Goal: Find specific page/section: Find specific page/section

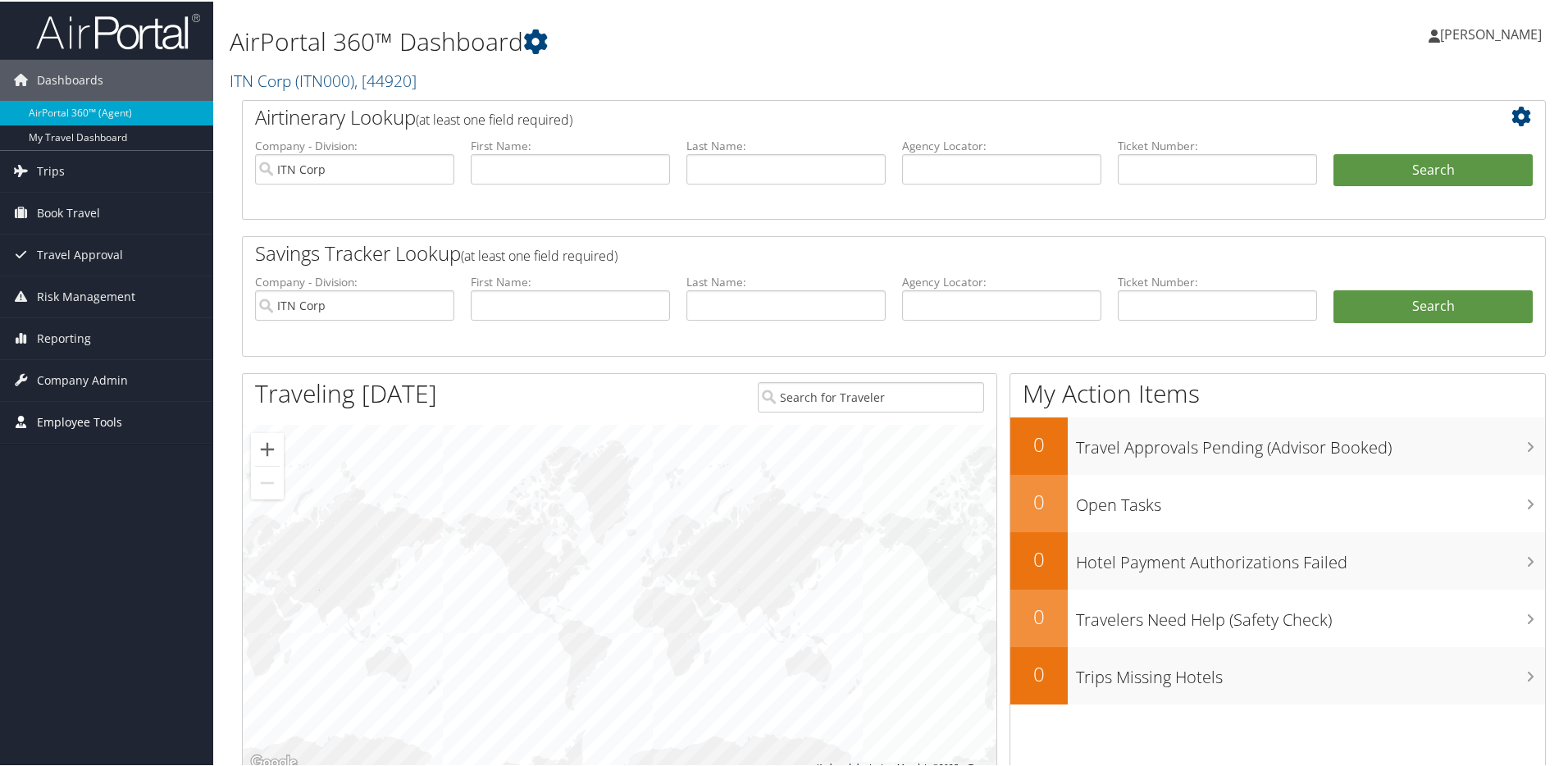
click at [81, 420] on span "Employee Tools" at bounding box center [79, 421] width 85 height 41
click at [88, 506] on link "Carrier Contracts" at bounding box center [106, 502] width 213 height 25
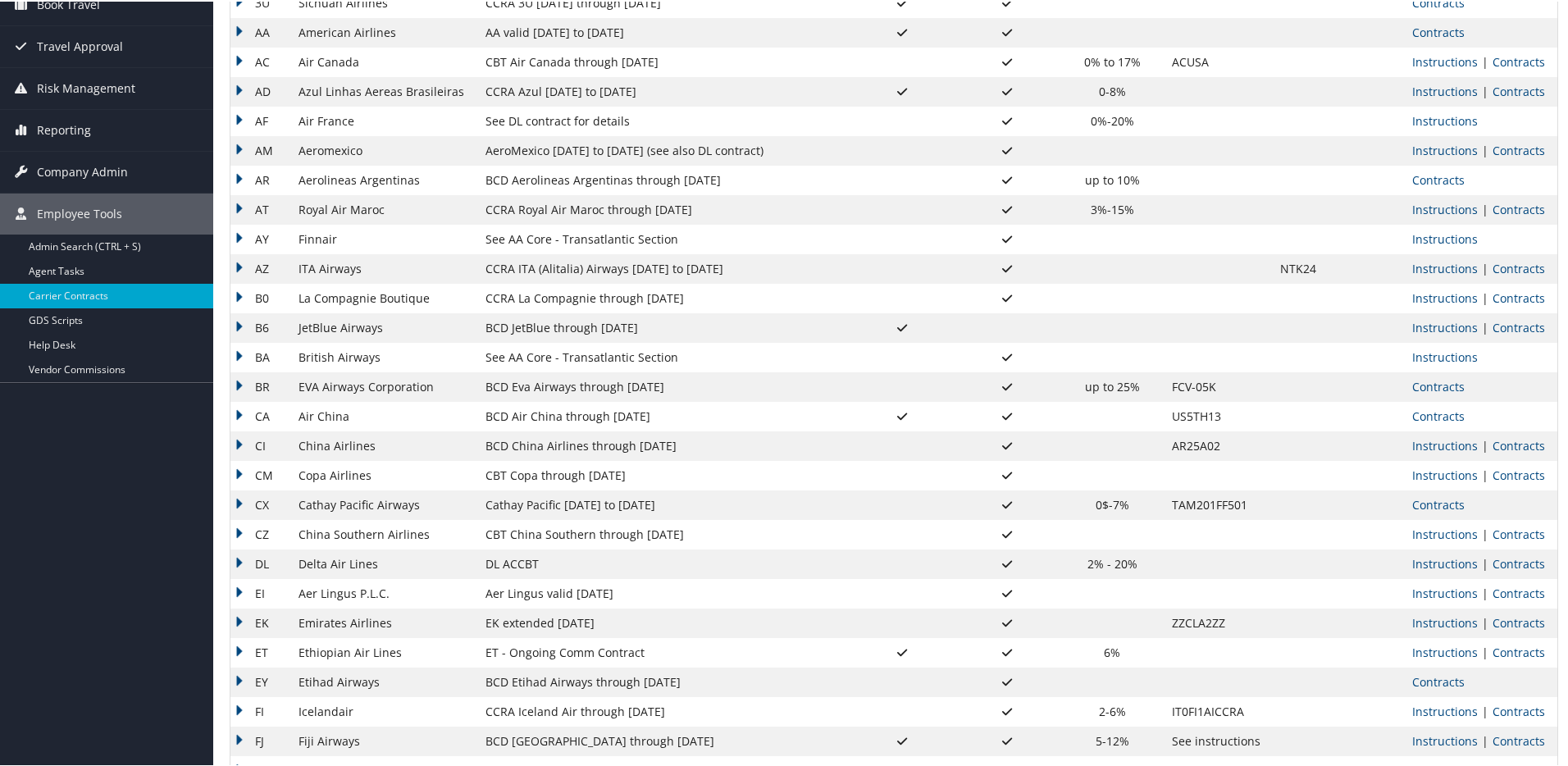
scroll to position [167, 0]
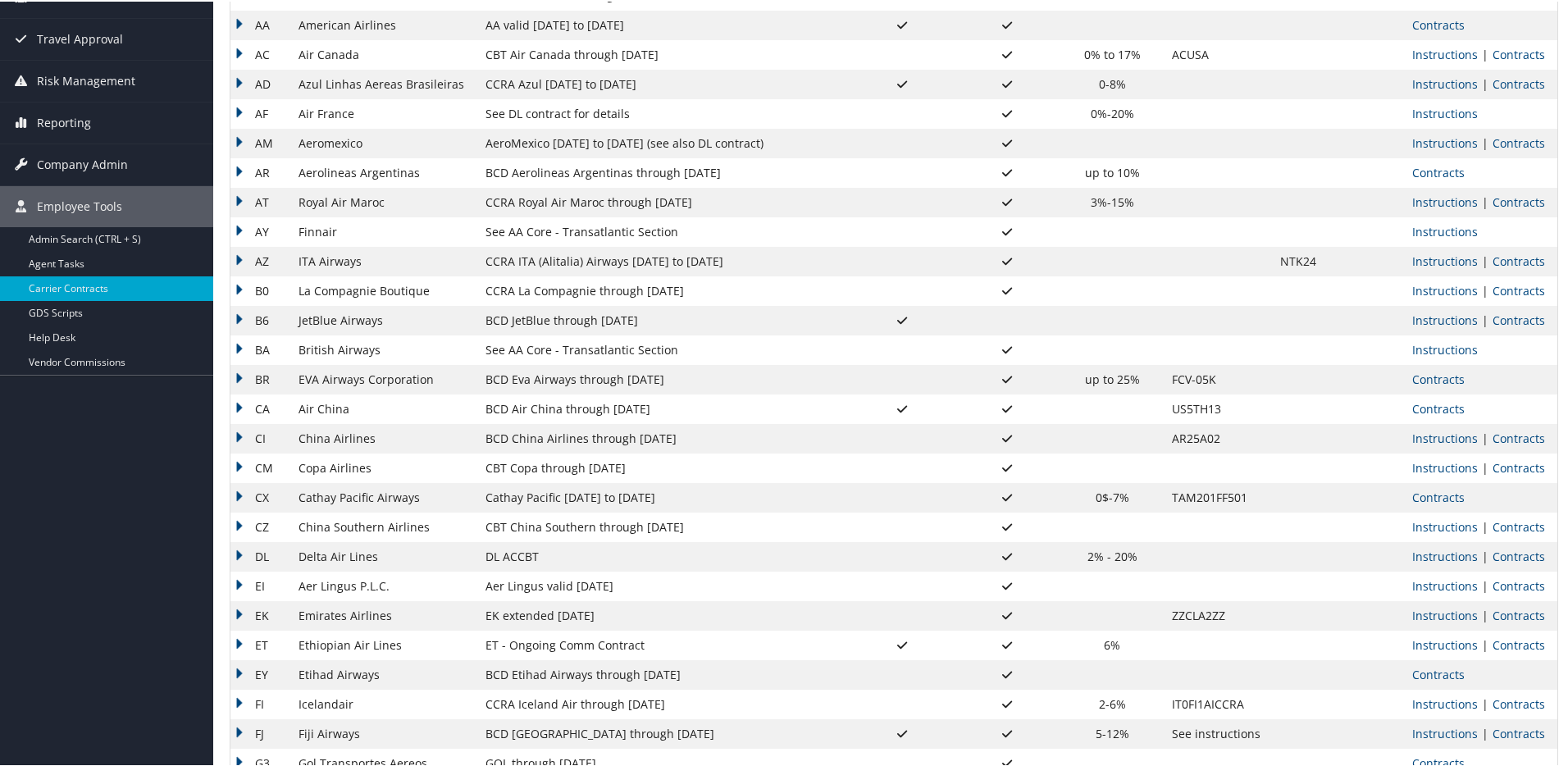
click at [588, 468] on td "CBT Copa through 8.31.25" at bounding box center [663, 466] width 373 height 30
click at [1504, 467] on link "Contracts" at bounding box center [1519, 466] width 53 height 15
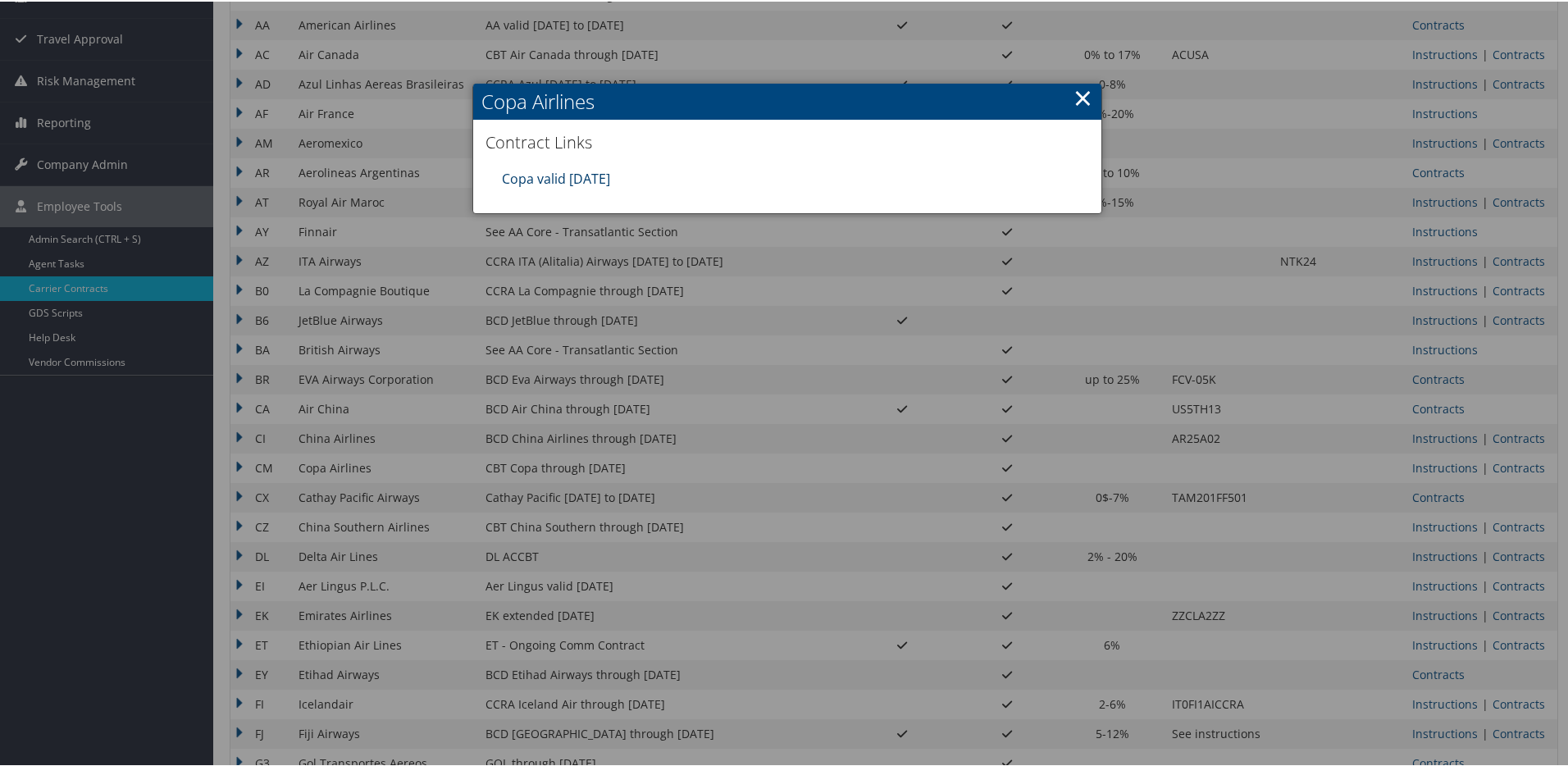
click at [584, 176] on link "Copa valid 31AUG25" at bounding box center [555, 177] width 108 height 18
